Goal: Task Accomplishment & Management: Complete application form

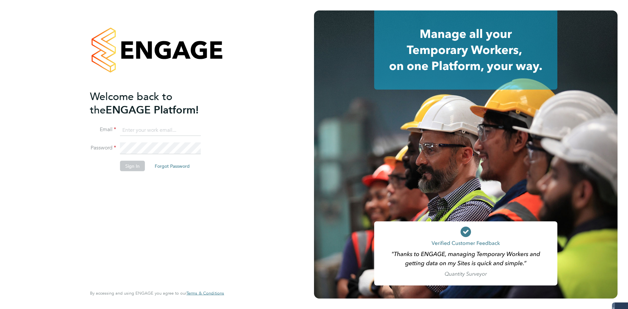
type input "coconnell@skilledcareers.co.uk"
click at [138, 201] on div "Welcome back to the ENGAGE Platform! Email coconnell@skilledcareers.co.uk Passw…" at bounding box center [154, 187] width 128 height 195
click at [135, 170] on button "Sign In" at bounding box center [132, 166] width 25 height 10
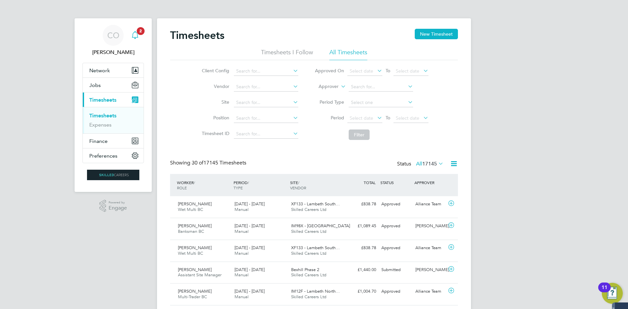
click at [134, 32] on icon "Main navigation" at bounding box center [135, 35] width 8 height 8
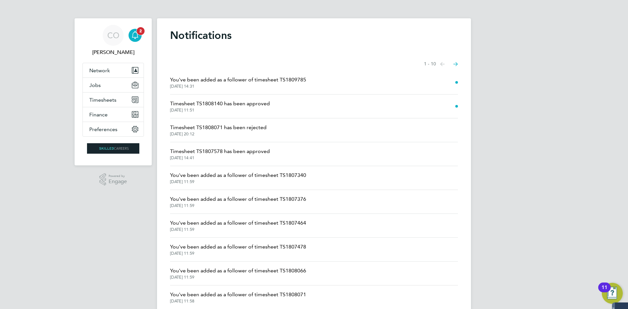
click at [134, 32] on icon "Main navigation" at bounding box center [135, 35] width 8 height 8
click at [133, 241] on div "CO [PERSON_NAME] Notifications 2 Applications: Network Businesses Sites Workers…" at bounding box center [314, 166] width 628 height 333
click at [89, 96] on button "Timesheets" at bounding box center [113, 100] width 61 height 14
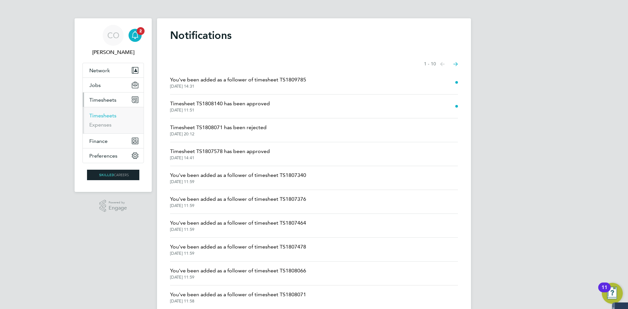
click at [98, 118] on link "Timesheets" at bounding box center [102, 116] width 27 height 6
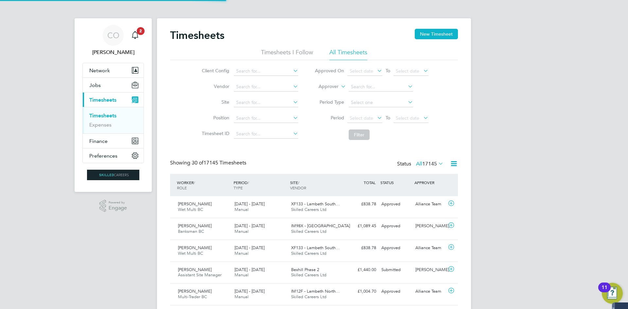
scroll to position [17, 57]
click at [274, 52] on li "Timesheets I Follow" at bounding box center [287, 54] width 52 height 12
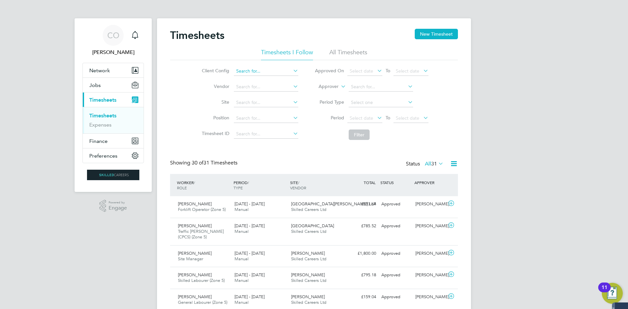
click at [250, 74] on input at bounding box center [266, 71] width 64 height 9
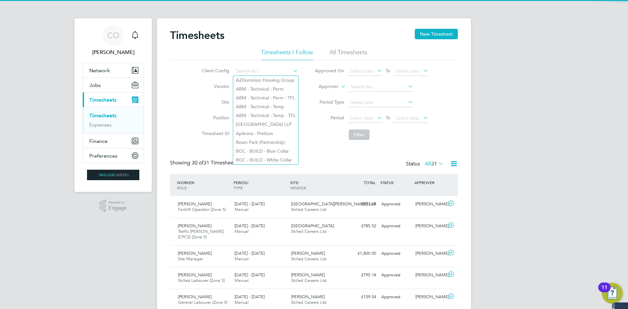
click at [179, 97] on div "Client Config Vendor Site Position Timesheet ID Approved On Select date To Sele…" at bounding box center [314, 101] width 288 height 83
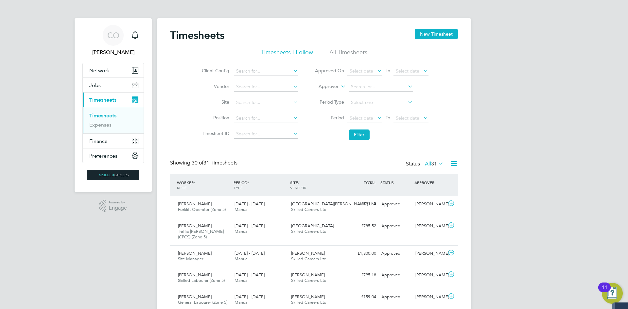
click at [357, 50] on li "All Timesheets" at bounding box center [348, 54] width 38 height 12
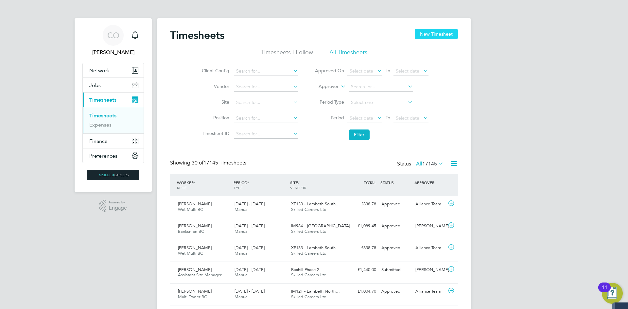
click at [420, 35] on button "New Timesheet" at bounding box center [436, 34] width 43 height 10
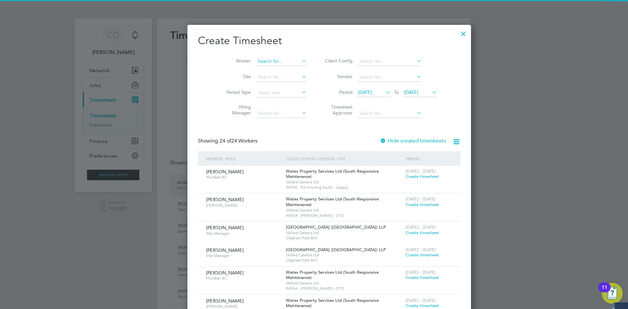
click at [256, 64] on input at bounding box center [281, 61] width 51 height 9
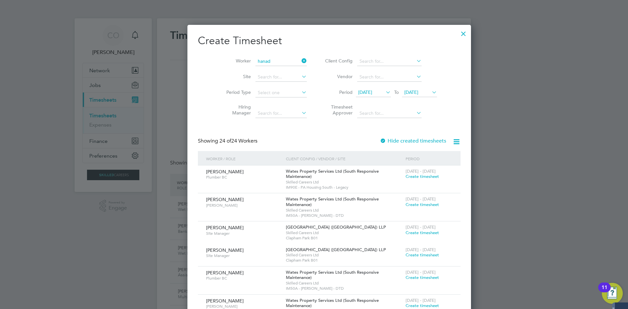
click at [256, 66] on li "Hanad Jama" at bounding box center [266, 70] width 52 height 9
type input "Hanad Jama"
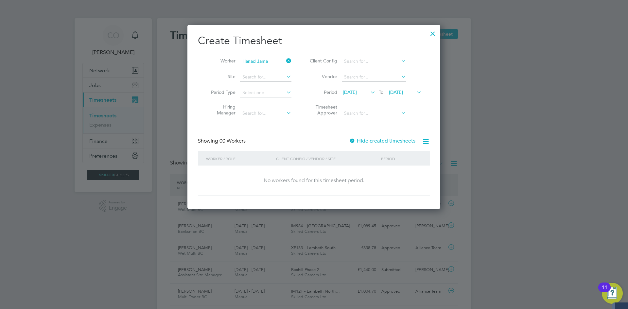
click at [357, 90] on span "[DATE]" at bounding box center [350, 92] width 14 height 6
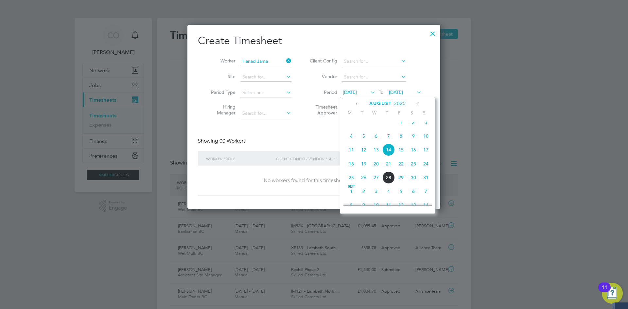
click at [351, 167] on span "18" at bounding box center [351, 164] width 12 height 12
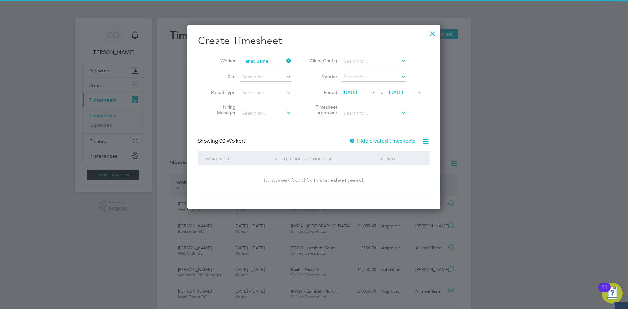
click at [403, 90] on span "[DATE]" at bounding box center [396, 92] width 14 height 6
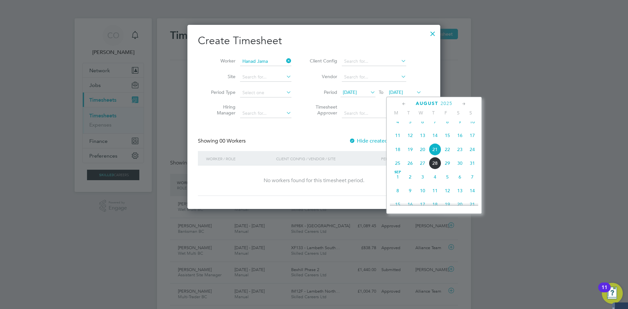
click at [472, 151] on span "24" at bounding box center [472, 149] width 12 height 12
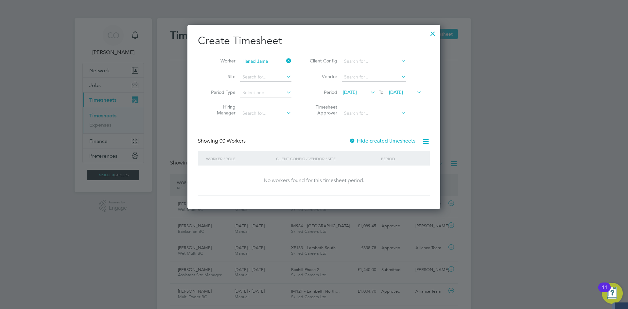
click at [311, 126] on div "Create Timesheet Worker Hanad Jama Site Period Type Hiring Manager Client Confi…" at bounding box center [314, 115] width 232 height 162
click at [435, 33] on div at bounding box center [433, 32] width 12 height 12
